Goal: Task Accomplishment & Management: Use online tool/utility

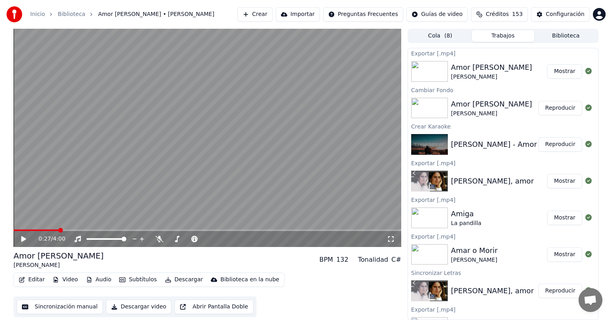
click at [505, 14] on span "Créditos" at bounding box center [497, 14] width 23 height 8
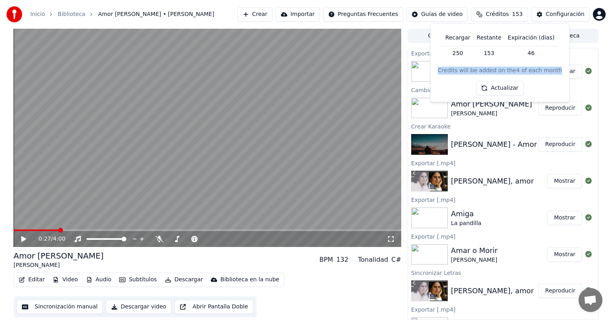
drag, startPoint x: 444, startPoint y: 71, endPoint x: 557, endPoint y: 72, distance: 112.4
click at [557, 72] on div "Recargar Restante Expiración (días) 250 153 46 Credits will be added on the 4 o…" at bounding box center [500, 62] width 126 height 65
click at [491, 88] on button "Actualizar" at bounding box center [499, 88] width 47 height 14
click at [458, 85] on div "Recargar Restante Expiración (días) 250 153 45 Credits will be added on the 4 o…" at bounding box center [500, 62] width 126 height 65
click at [496, 16] on span "Créditos" at bounding box center [497, 14] width 23 height 8
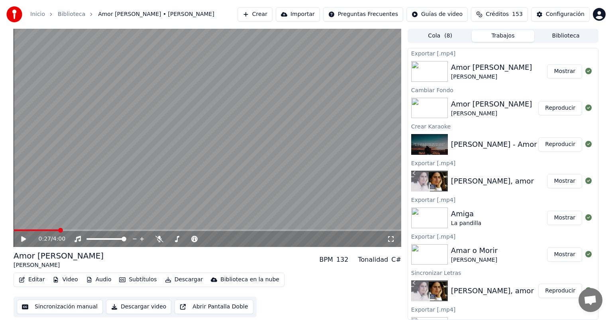
click at [496, 16] on span "Créditos" at bounding box center [497, 14] width 23 height 8
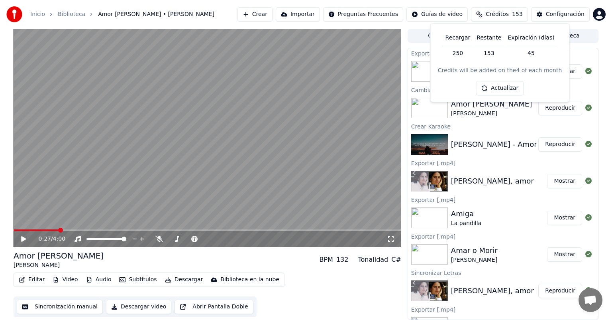
click at [460, 54] on td "250" at bounding box center [457, 53] width 31 height 14
click at [464, 41] on th "Recargar" at bounding box center [457, 38] width 31 height 16
click at [436, 20] on html "Inicio Biblioteca Amor [PERSON_NAME] • [PERSON_NAME] Crear Importar Preguntas F…" at bounding box center [306, 160] width 612 height 320
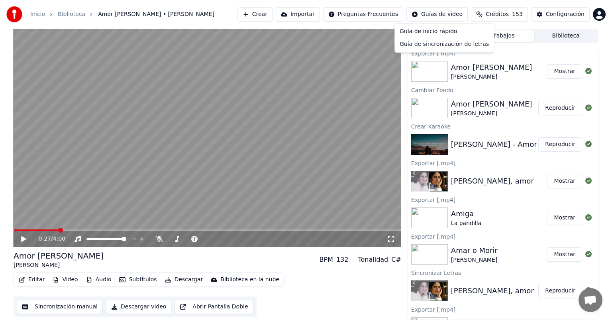
click at [370, 12] on html "Inicio Biblioteca Amor [PERSON_NAME] • [PERSON_NAME] Crear Importar Preguntas F…" at bounding box center [306, 160] width 612 height 320
click at [306, 8] on button "Importar" at bounding box center [298, 14] width 44 height 14
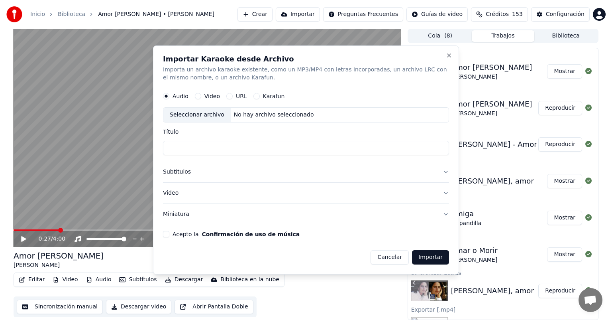
drag, startPoint x: 256, startPoint y: 17, endPoint x: 256, endPoint y: 21, distance: 4.1
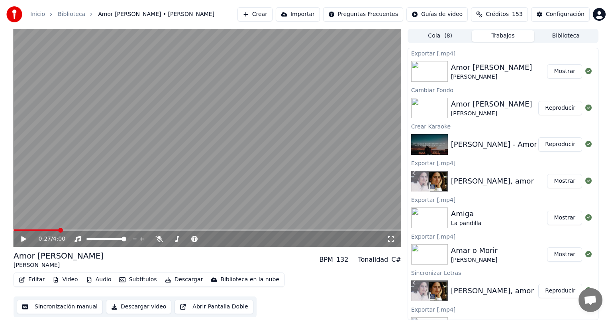
click at [300, 10] on button "Importar" at bounding box center [298, 14] width 44 height 14
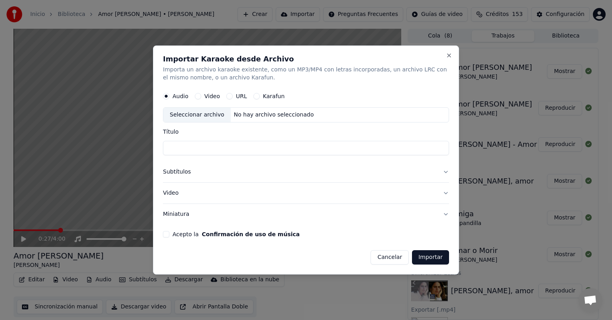
click at [254, 99] on button "Karafun" at bounding box center [257, 96] width 6 height 6
click at [183, 170] on button "Subtítulos" at bounding box center [306, 171] width 286 height 21
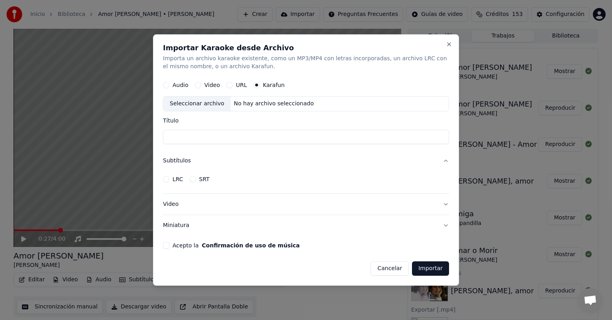
click at [167, 202] on button "Video" at bounding box center [306, 204] width 286 height 21
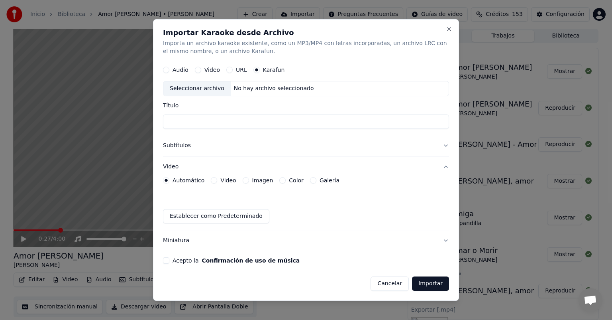
click at [169, 241] on button "Miniatura" at bounding box center [306, 240] width 286 height 21
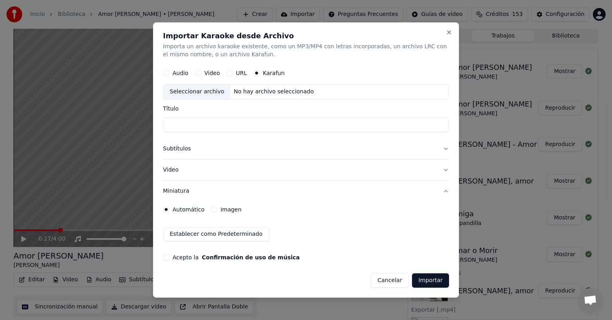
click at [385, 276] on button "Cancelar" at bounding box center [390, 280] width 38 height 14
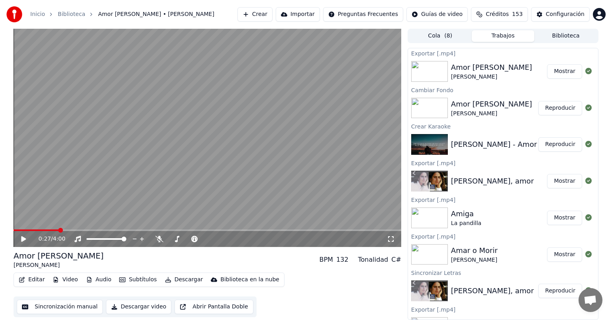
click at [256, 23] on div "Inicio Biblioteca Amor [PERSON_NAME] • [PERSON_NAME] Crear Importar Preguntas F…" at bounding box center [306, 14] width 612 height 29
